Goal: Information Seeking & Learning: Learn about a topic

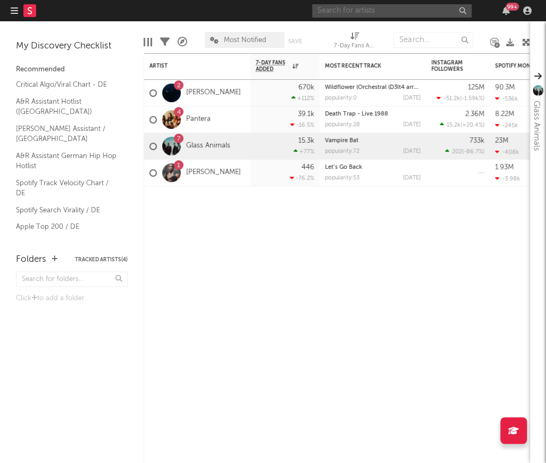
click at [389, 7] on input "text" at bounding box center [392, 10] width 160 height 13
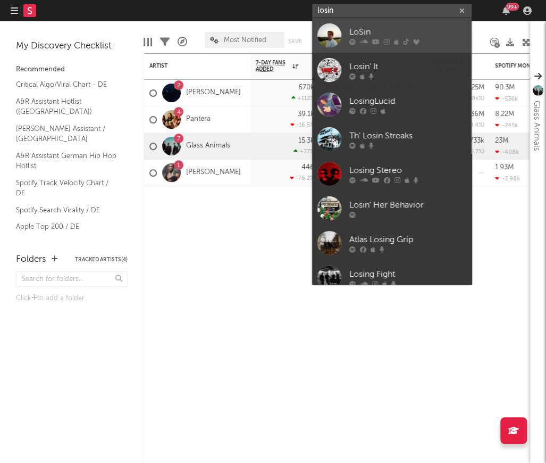
type input "losin"
click at [331, 28] on div at bounding box center [330, 35] width 24 height 24
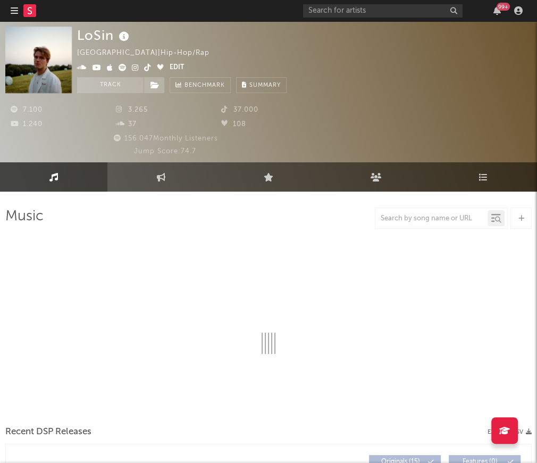
select select "6m"
